Goal: Information Seeking & Learning: Learn about a topic

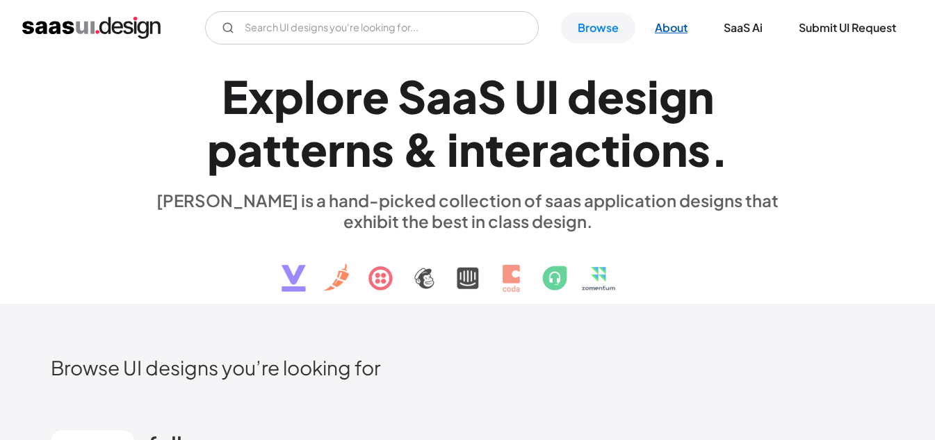
click at [660, 34] on link "About" at bounding box center [671, 28] width 66 height 31
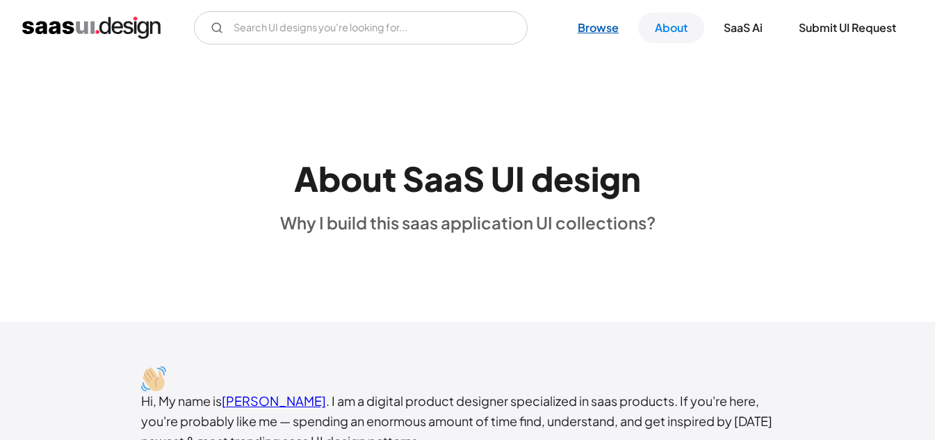
click at [617, 26] on link "Browse" at bounding box center [598, 28] width 74 height 31
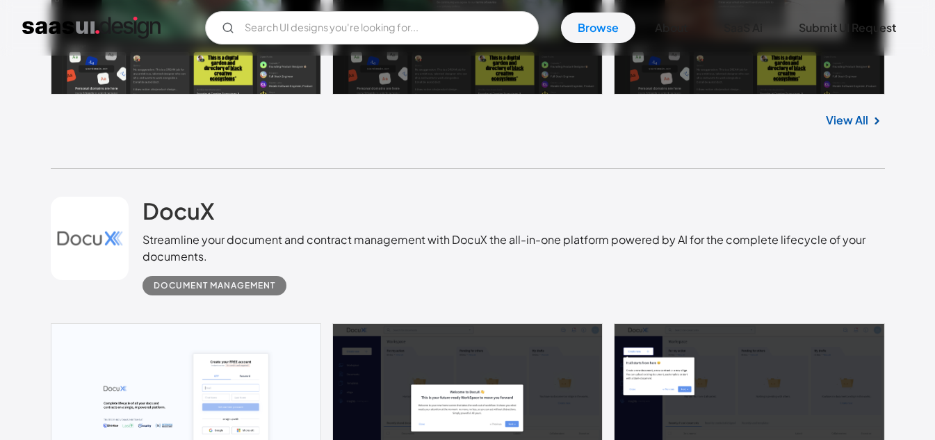
scroll to position [718, 0]
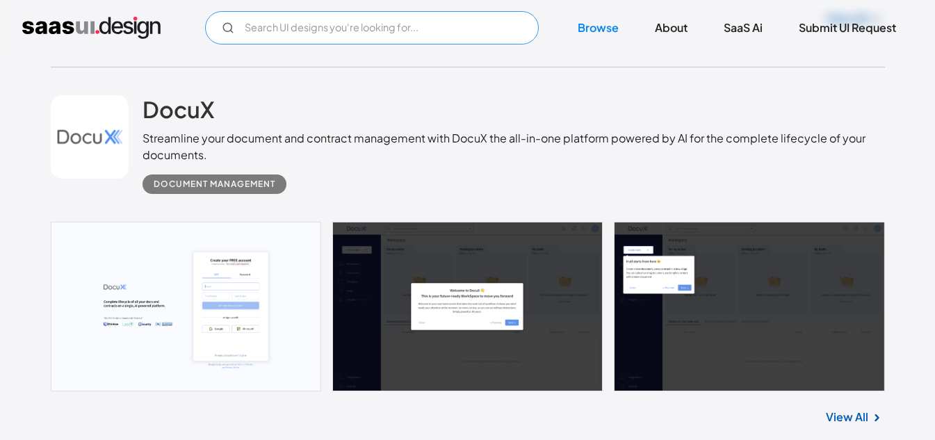
click at [393, 22] on input "Email Form" at bounding box center [372, 27] width 334 height 33
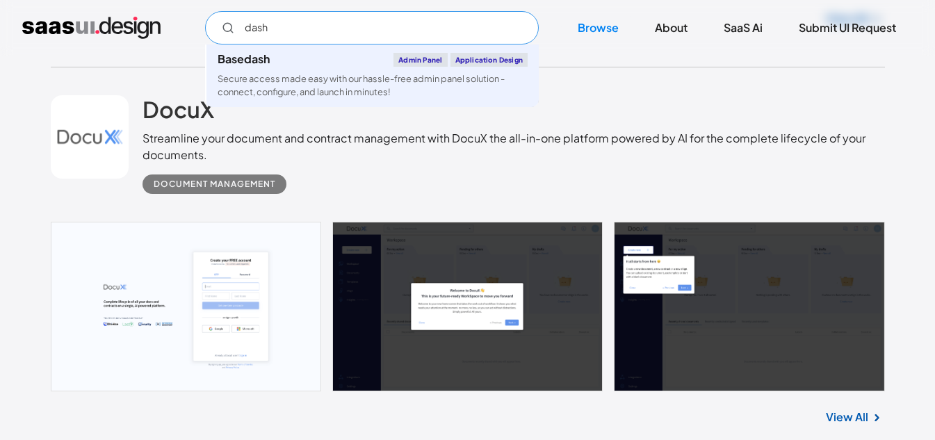
type input "dash"
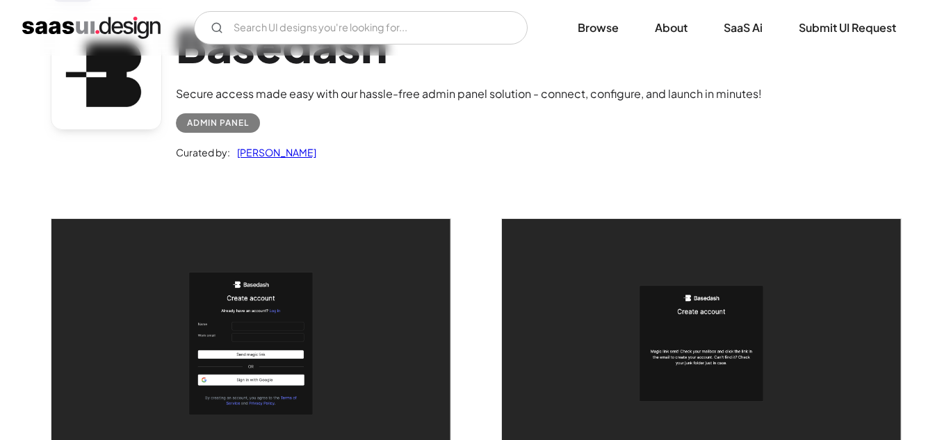
scroll to position [92, 0]
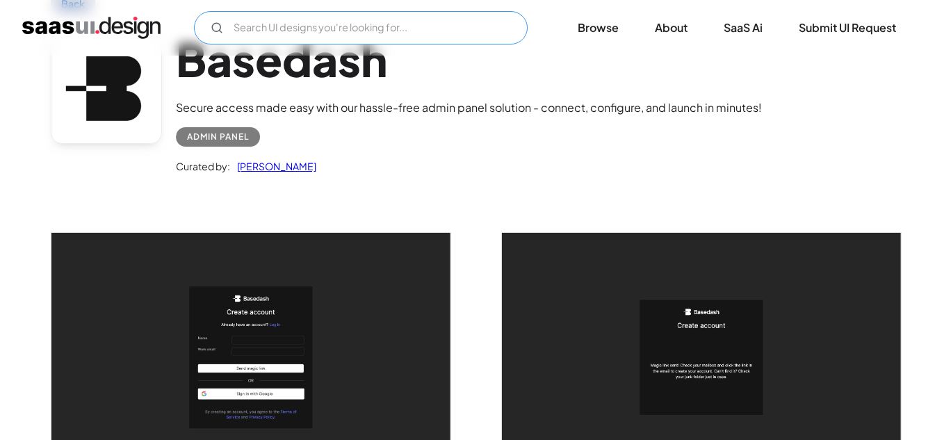
click at [342, 25] on input "Email Form" at bounding box center [361, 27] width 334 height 33
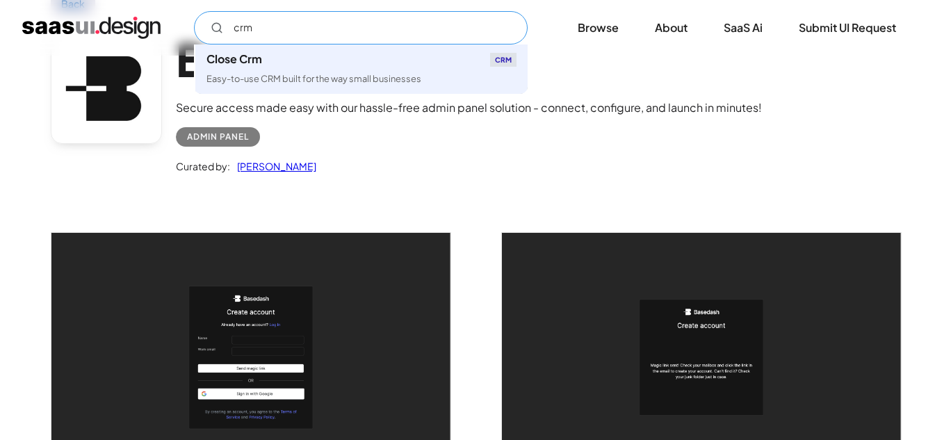
type input "crm"
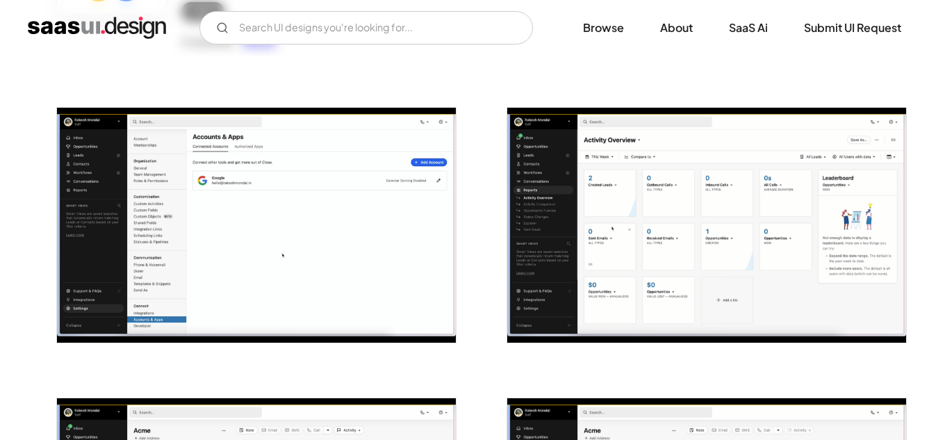
scroll to position [231, 0]
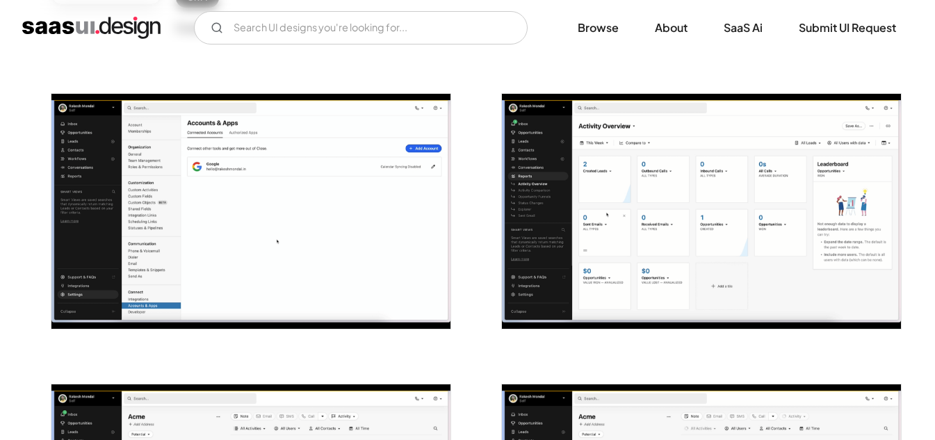
click at [670, 220] on img "open lightbox" at bounding box center [701, 211] width 399 height 235
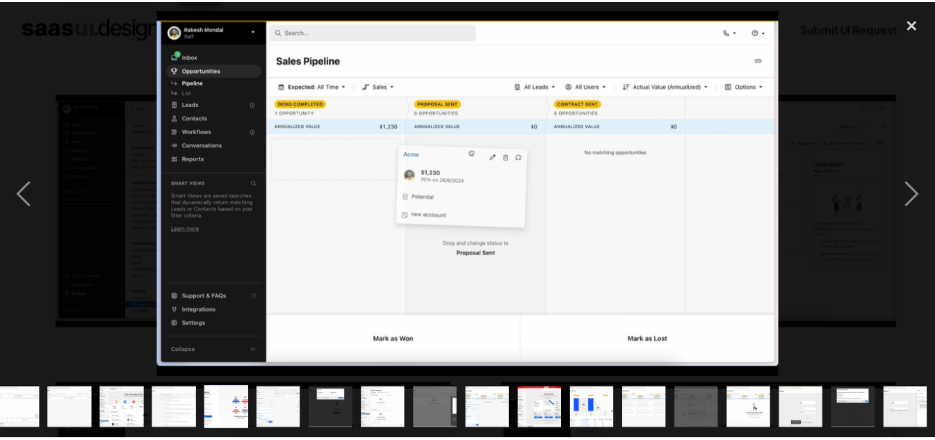
scroll to position [0, 278]
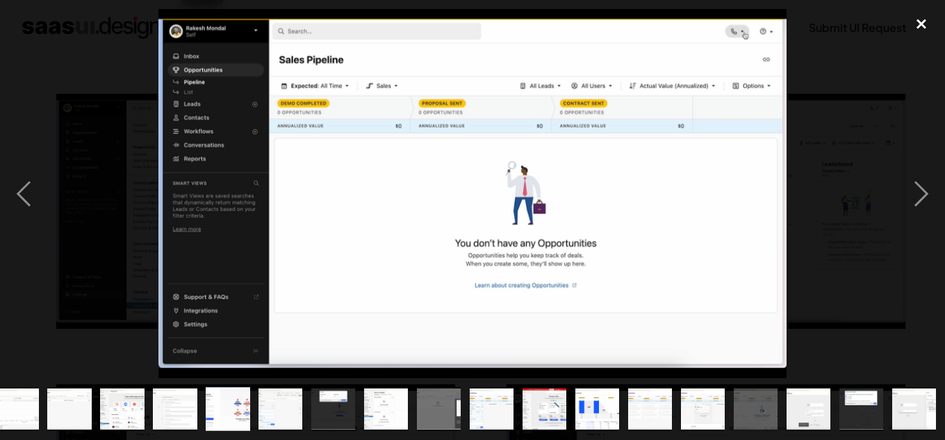
click at [926, 15] on div "close lightbox" at bounding box center [921, 24] width 47 height 31
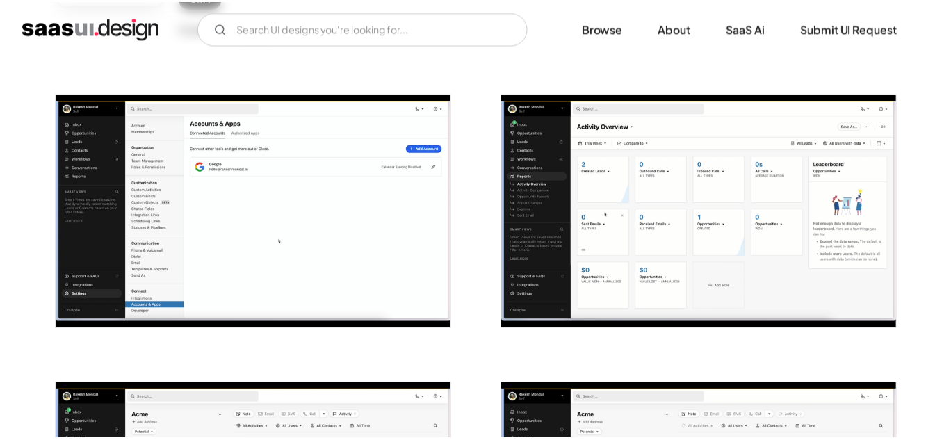
scroll to position [0, 0]
